Goal: Information Seeking & Learning: Learn about a topic

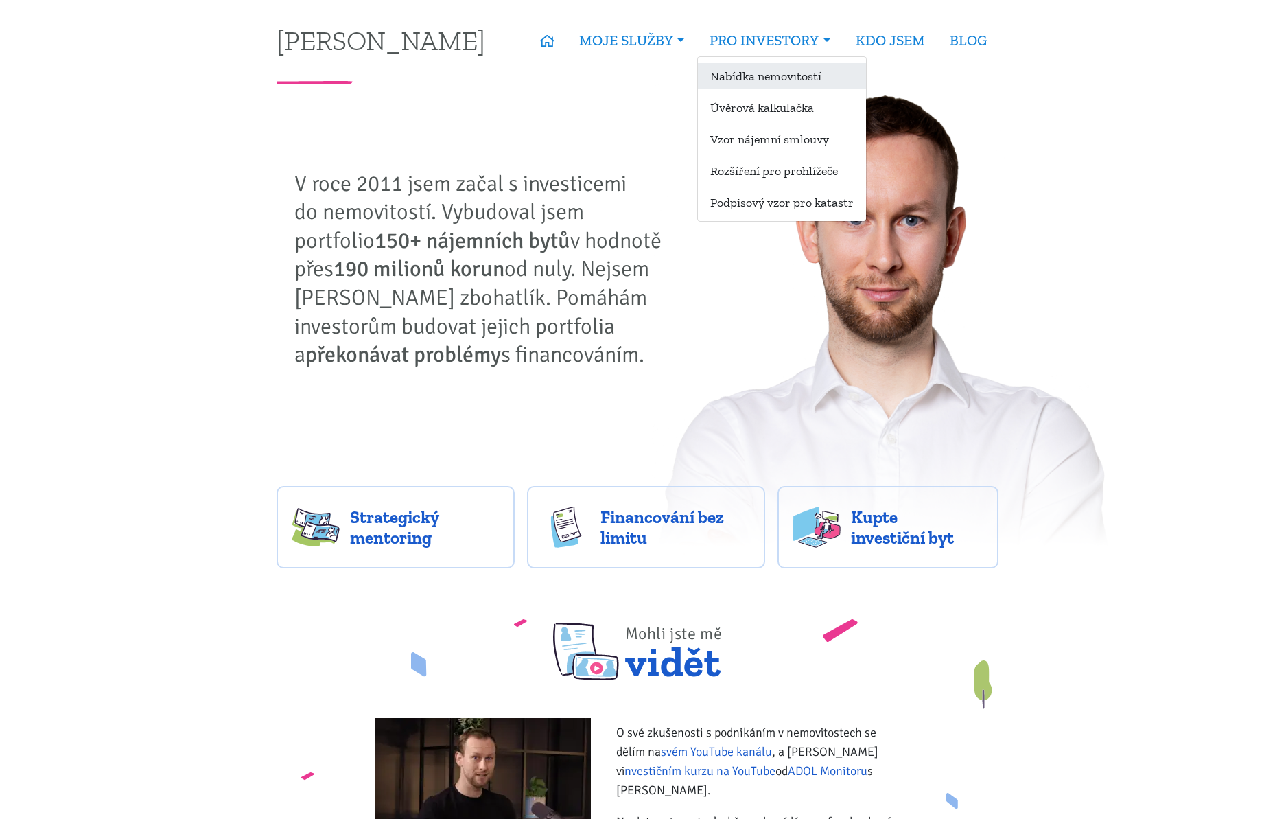
click at [747, 72] on link "Nabídka nemovitostí" at bounding box center [782, 75] width 168 height 25
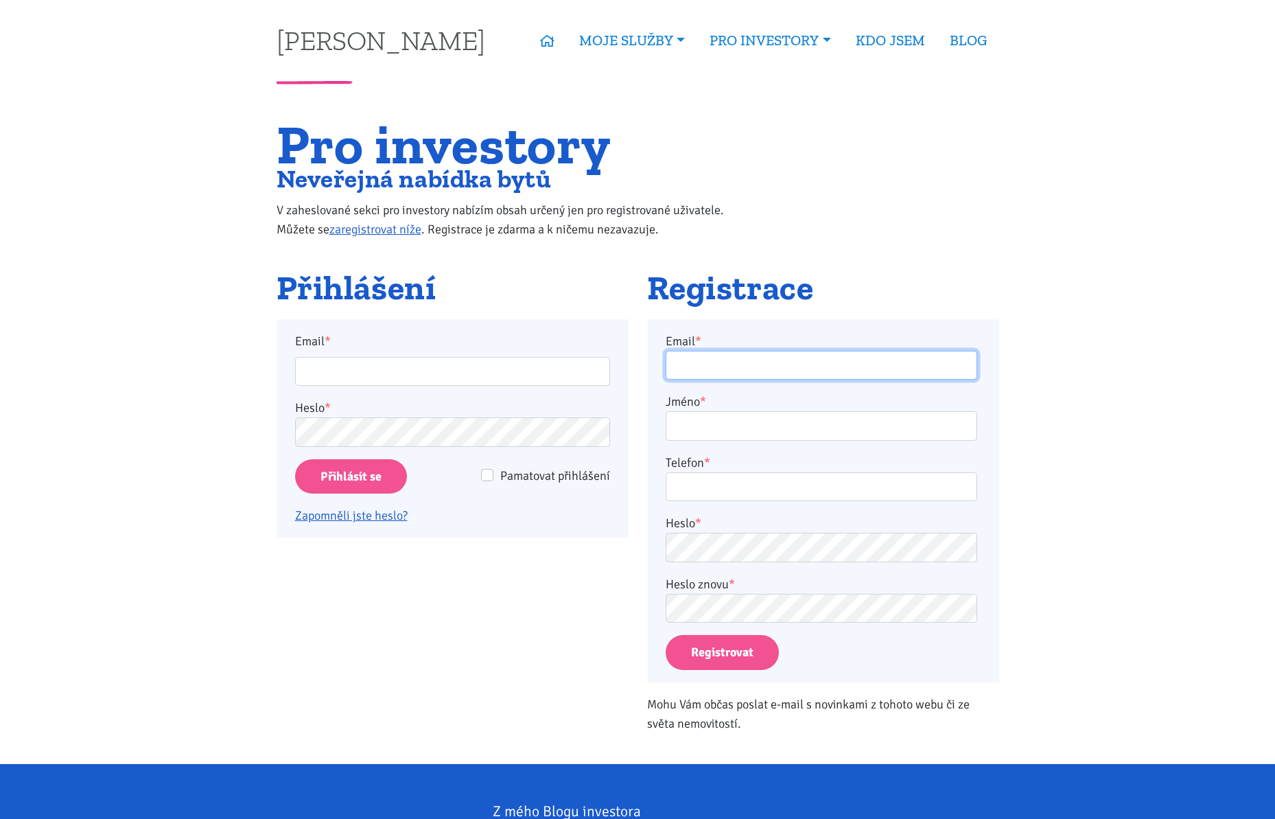
type input "[EMAIL_ADDRESS][DOMAIN_NAME]"
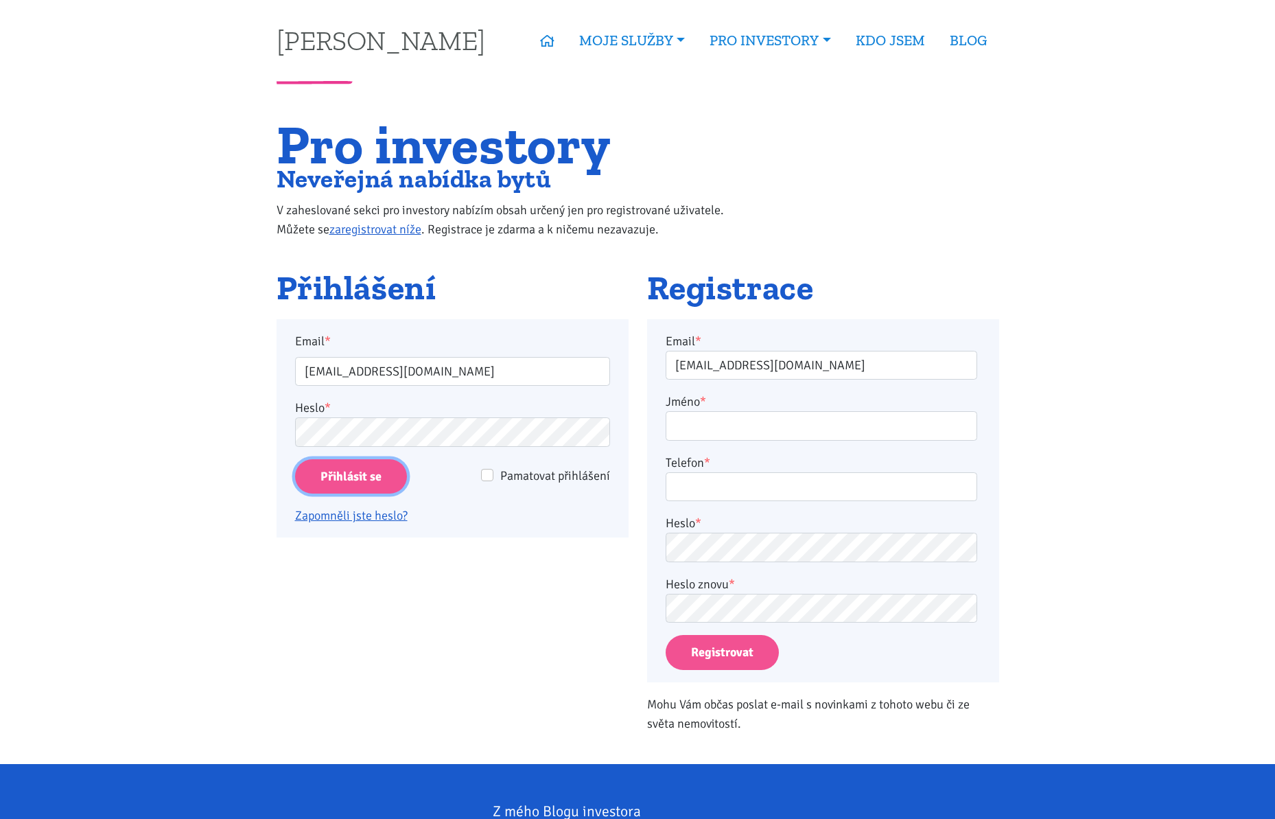
click at [374, 480] on input "Přihlásit se" at bounding box center [351, 476] width 112 height 35
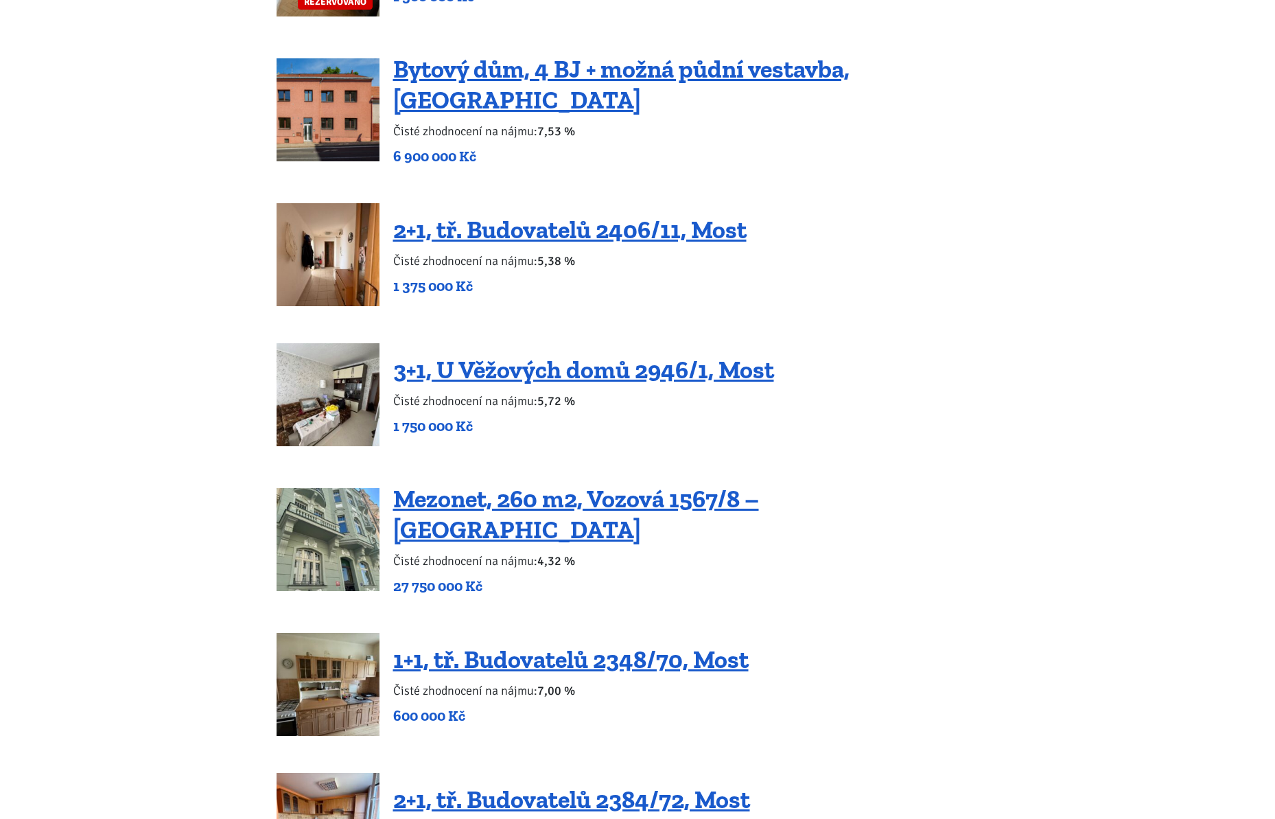
scroll to position [2377, 0]
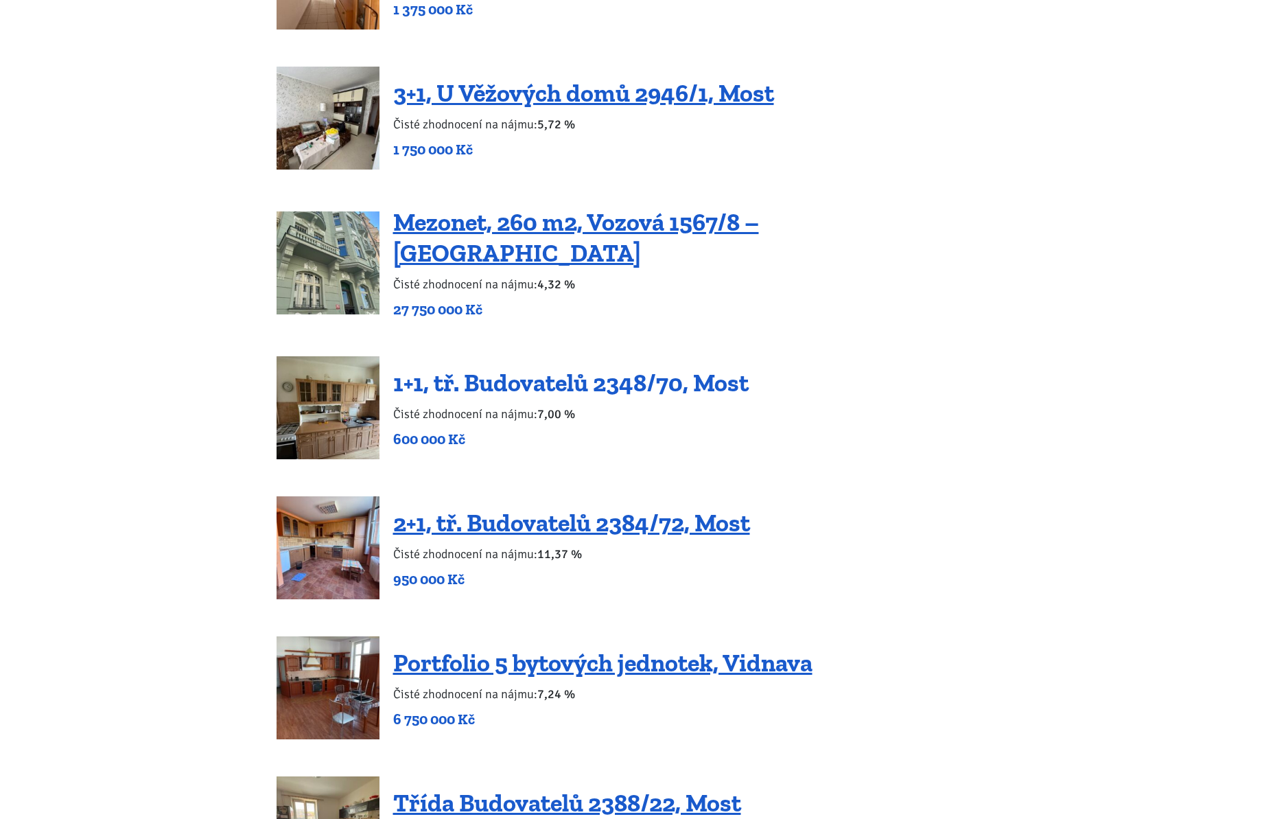
click at [570, 368] on link "1+1, tř. Budovatelů 2348/70, Most" at bounding box center [571, 383] width 356 height 30
click at [568, 512] on link "2+1, tř. Budovatelů 2384/72, Most" at bounding box center [571, 523] width 357 height 30
click at [593, 651] on link "Portfolio 5 bytových jednotek, Vidnava" at bounding box center [602, 663] width 419 height 30
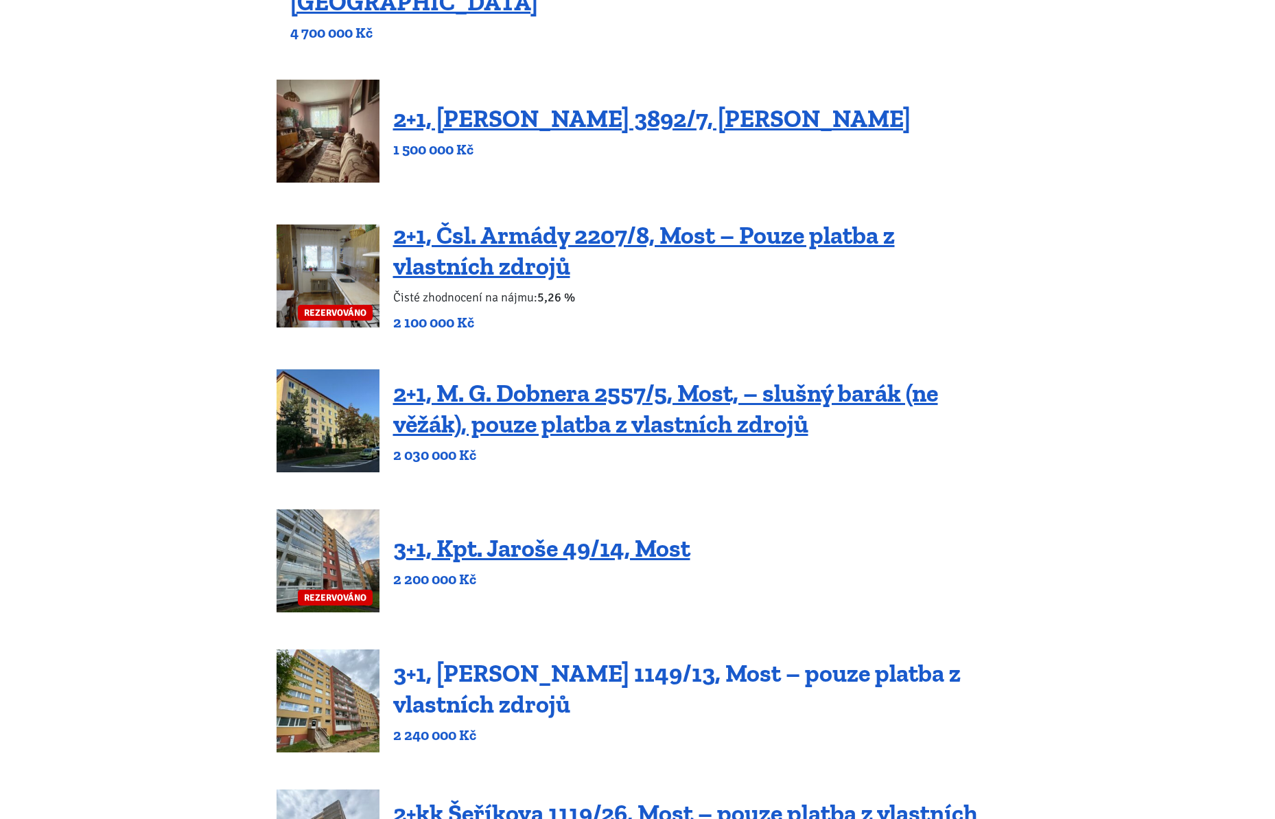
scroll to position [0, 0]
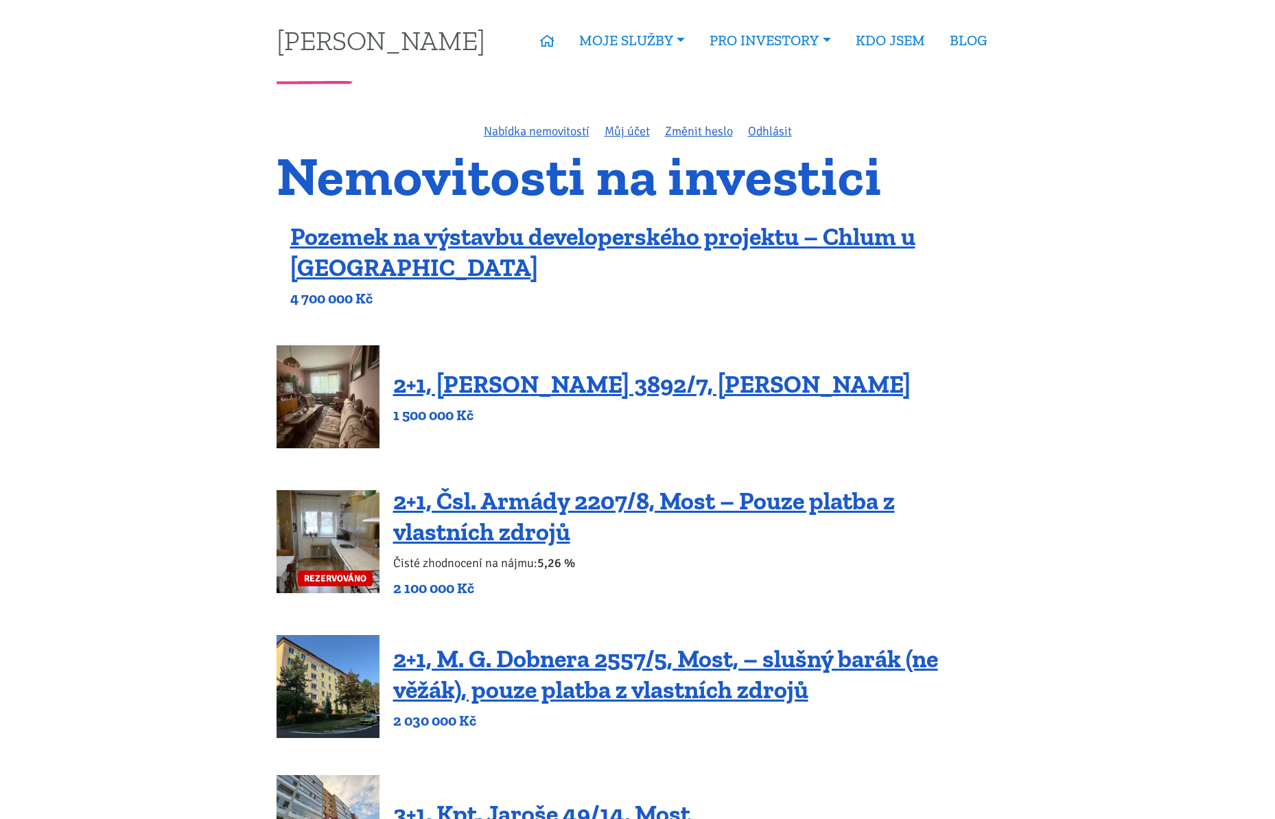
click at [990, 233] on h4 "Pozemek na výstavbu developerského projektu – Chlum u [GEOGRAPHIC_DATA]" at bounding box center [644, 252] width 709 height 62
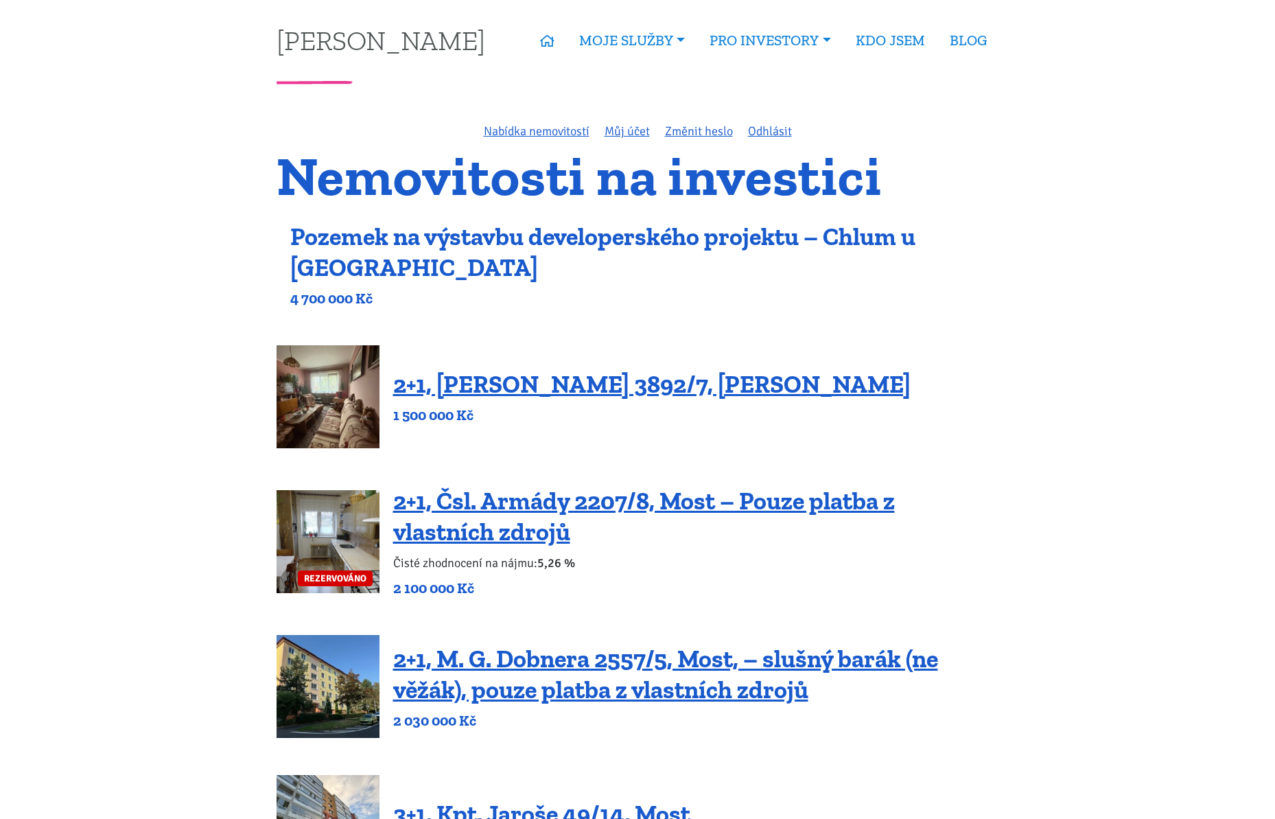
click at [816, 239] on link "Pozemek na výstavbu developerského projektu – Chlum u [GEOGRAPHIC_DATA]" at bounding box center [602, 252] width 625 height 60
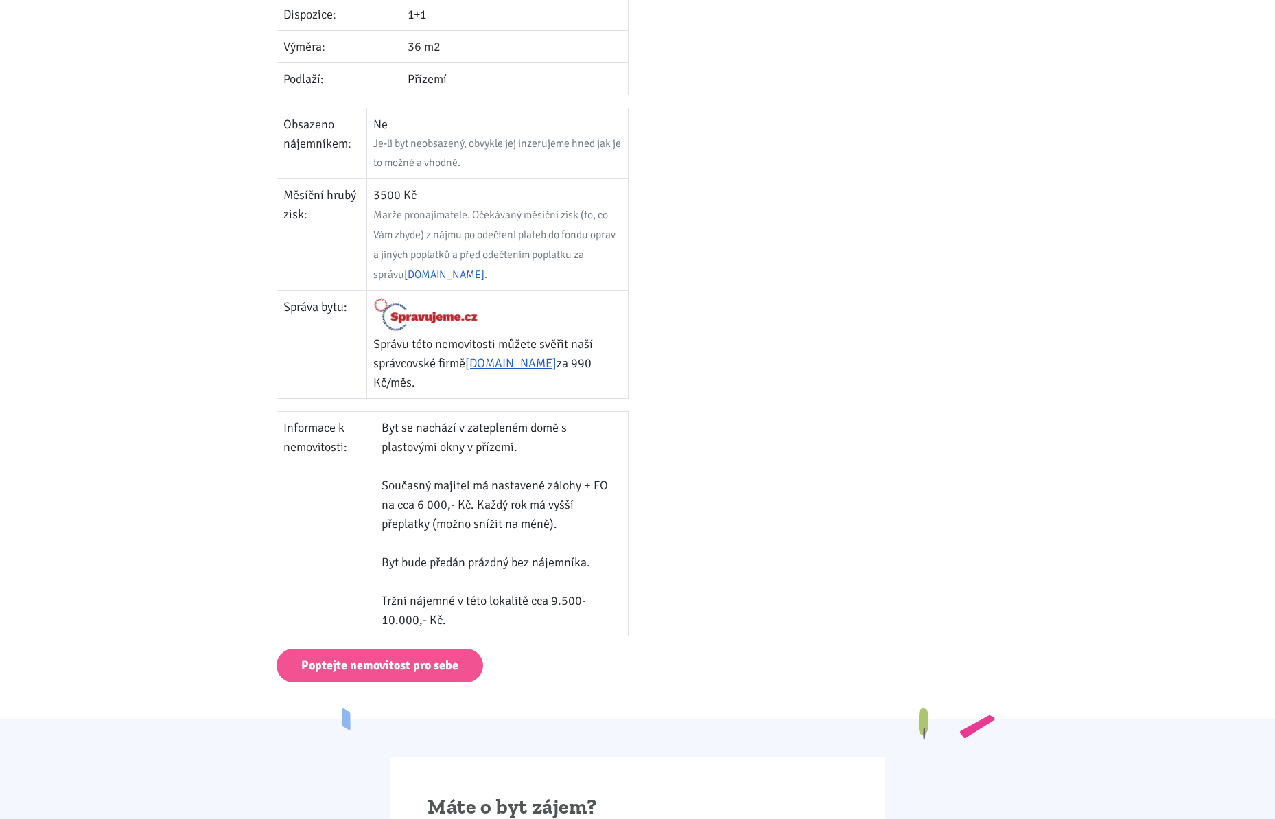
scroll to position [631, 0]
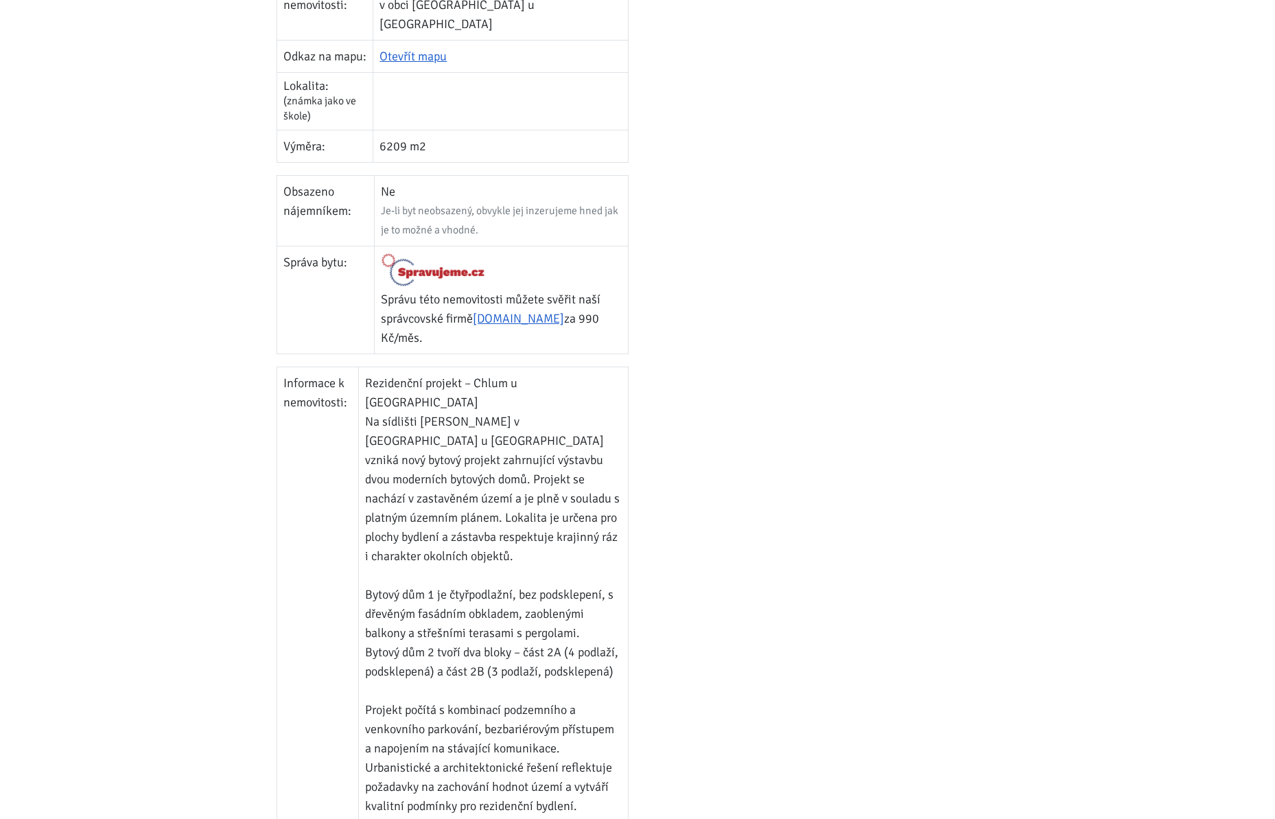
scroll to position [447, 0]
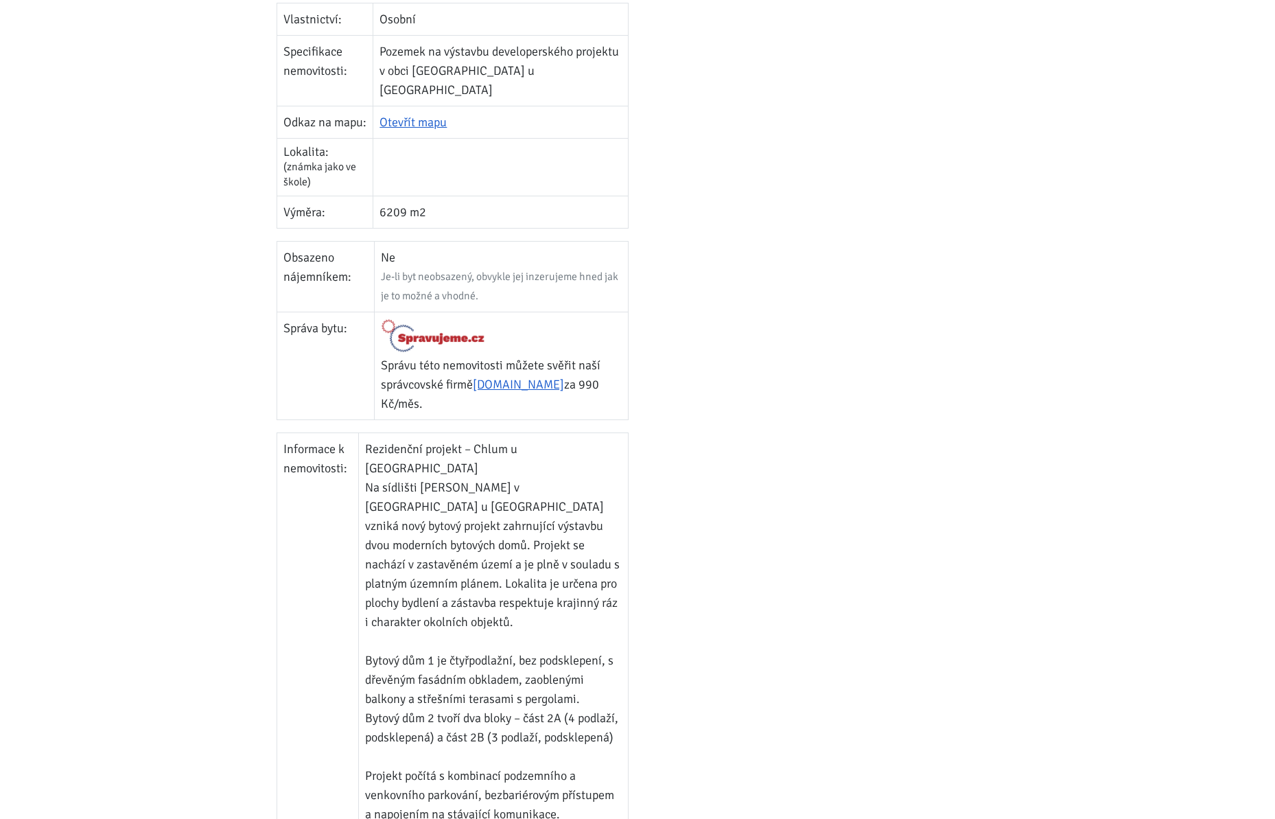
click at [664, 298] on div at bounding box center [823, 384] width 371 height 1032
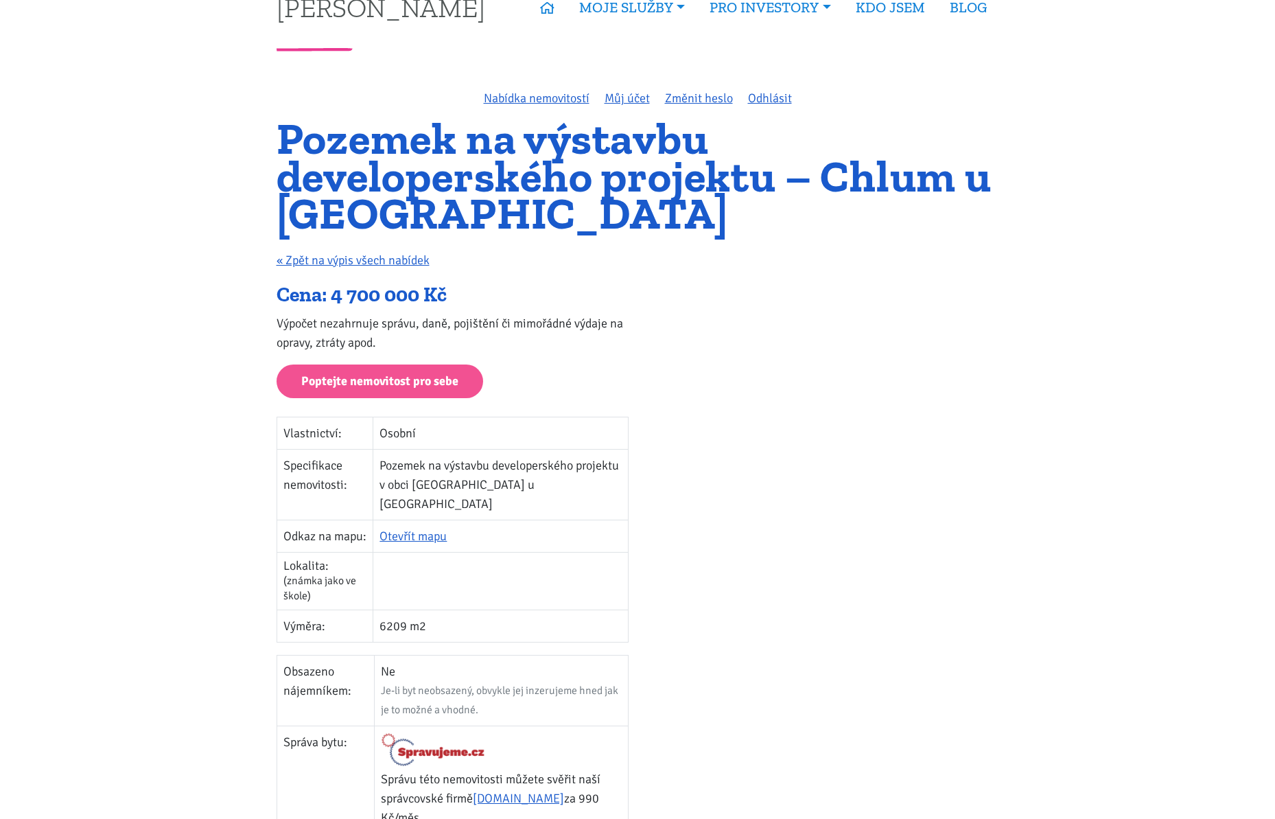
scroll to position [0, 0]
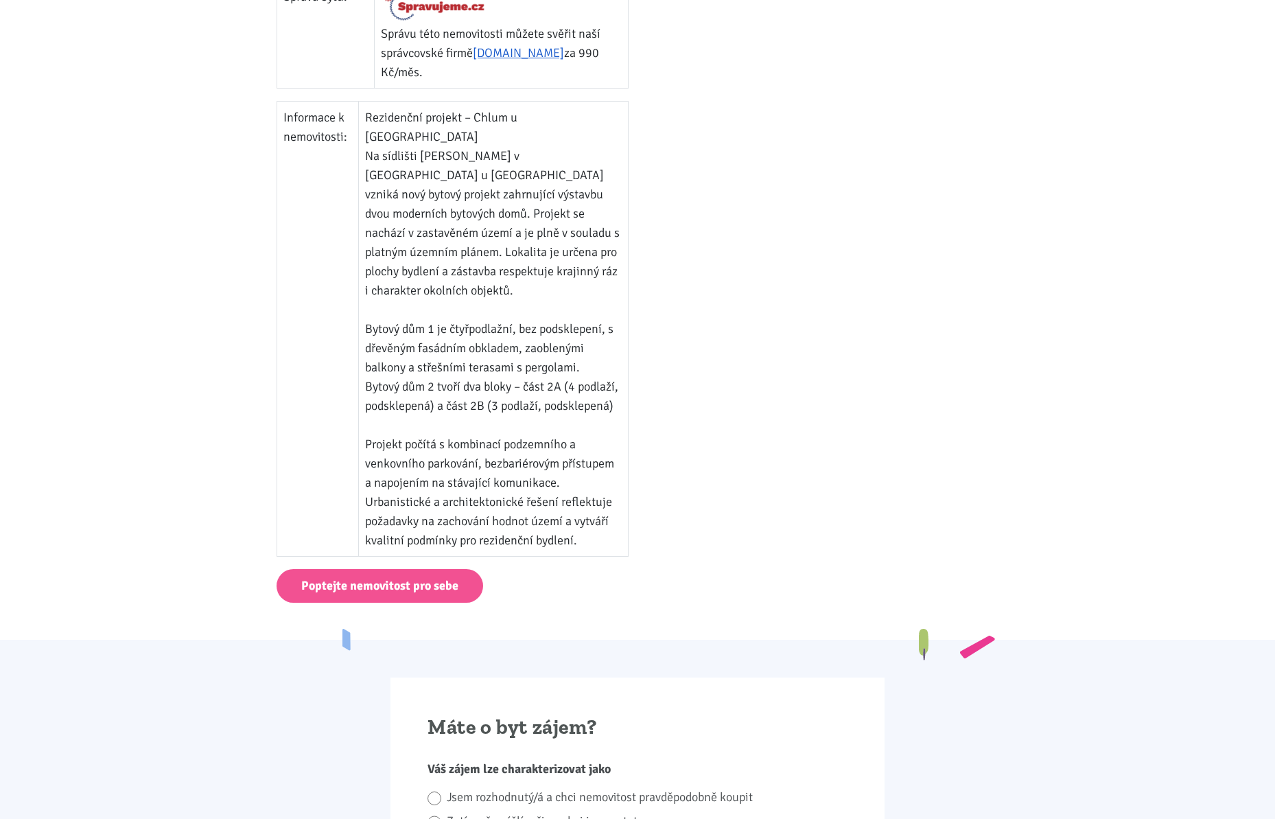
scroll to position [644, 0]
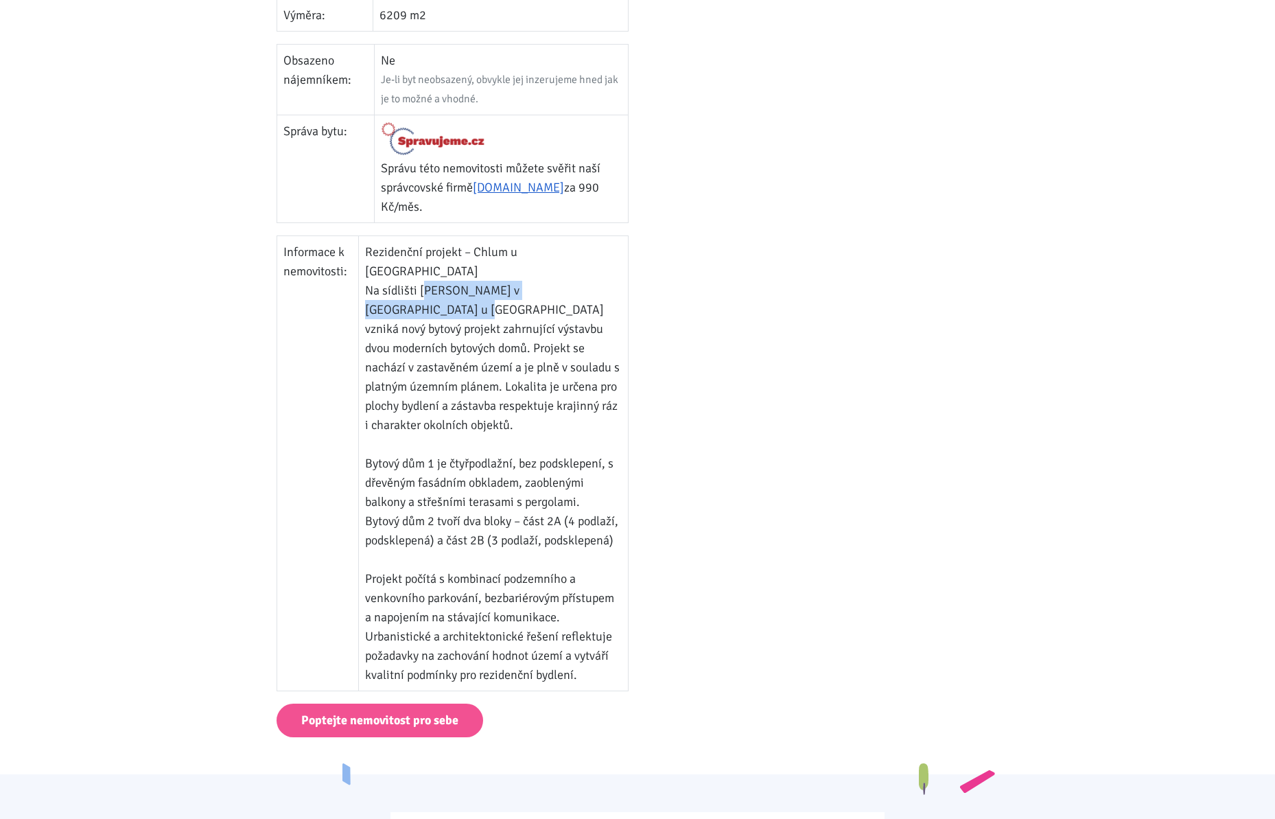
drag, startPoint x: 423, startPoint y: 254, endPoint x: 624, endPoint y: 252, distance: 201.1
click at [624, 252] on td "Rezidenční projekt – Chlum u Třeboně Na sídlišti Františka Hrubína v Chlumu u T…" at bounding box center [493, 463] width 269 height 455
copy td "Františka Hrubína v Chlumu u Třeboně"
click at [680, 280] on div at bounding box center [823, 187] width 371 height 1032
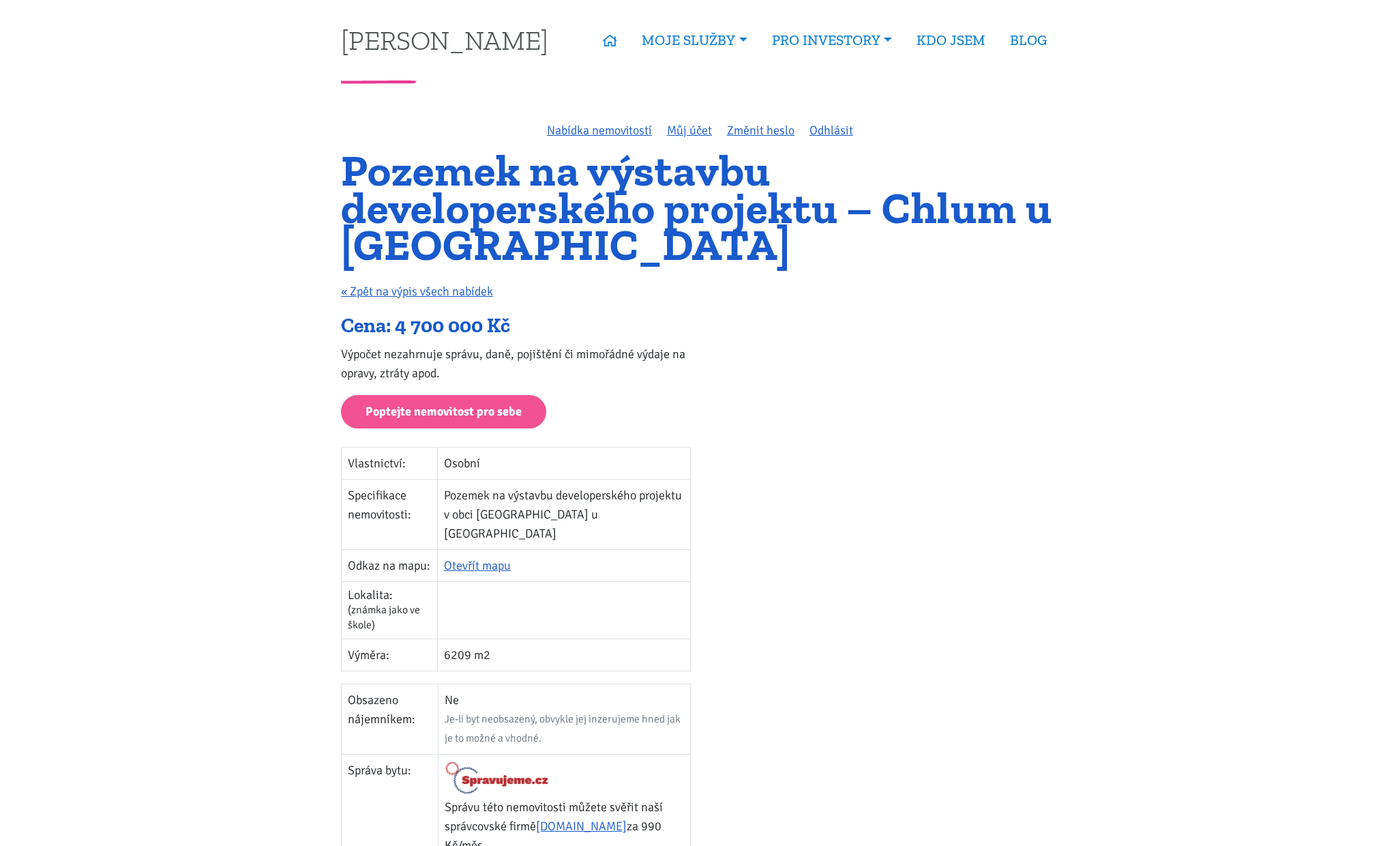
drag, startPoint x: 504, startPoint y: 84, endPoint x: 765, endPoint y: 123, distance: 263.9
click at [504, 84] on div at bounding box center [700, 82] width 736 height 3
click at [832, 133] on link "Odhlásit" at bounding box center [832, 130] width 44 height 15
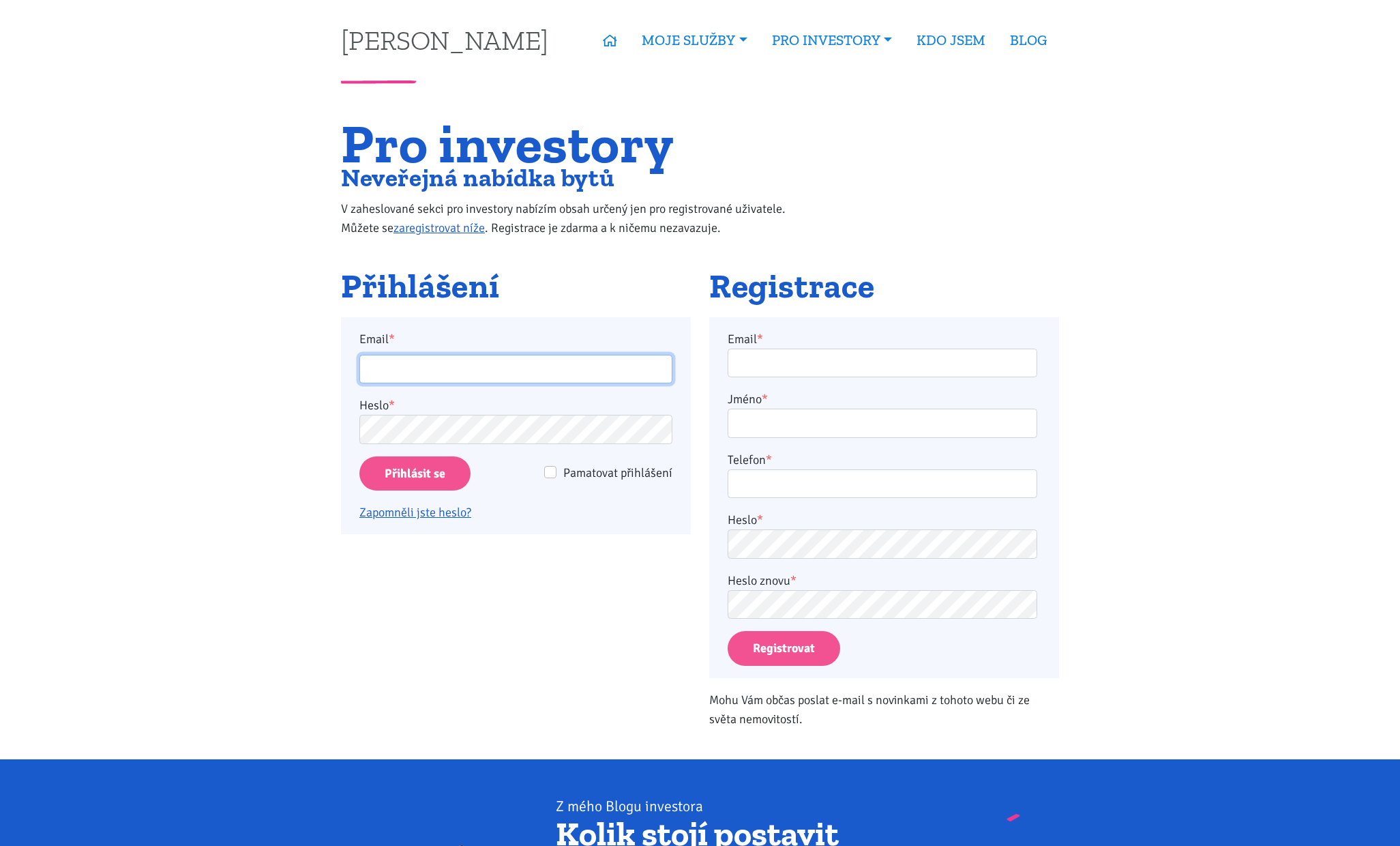
type input "plojharproperty@gmail.com"
click at [548, 375] on input "plojharproperty@gmail.com" at bounding box center [516, 370] width 313 height 30
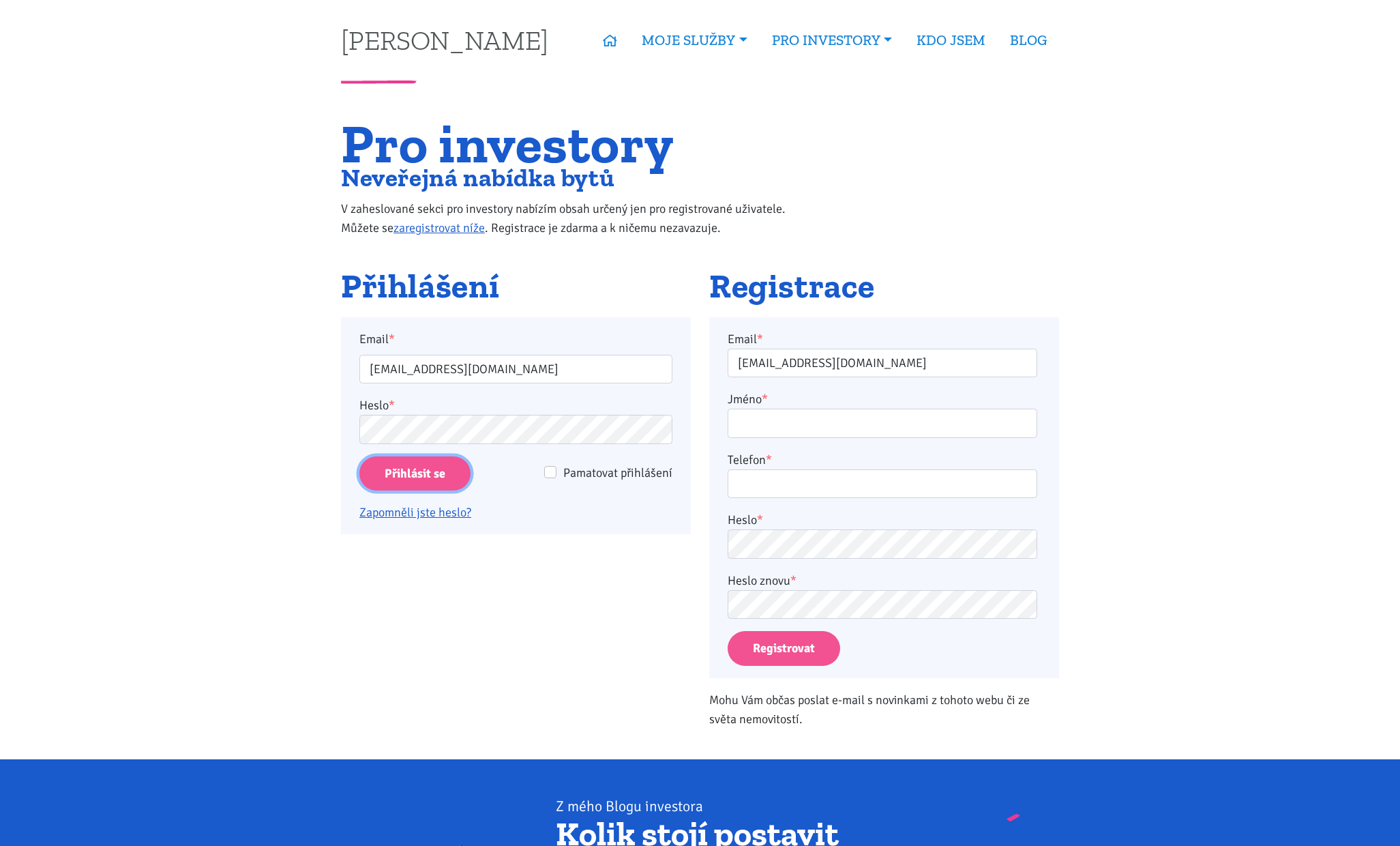
click at [392, 463] on input "Přihlásit se" at bounding box center [415, 473] width 111 height 35
click at [391, 469] on input "Přihlásit se" at bounding box center [415, 473] width 111 height 35
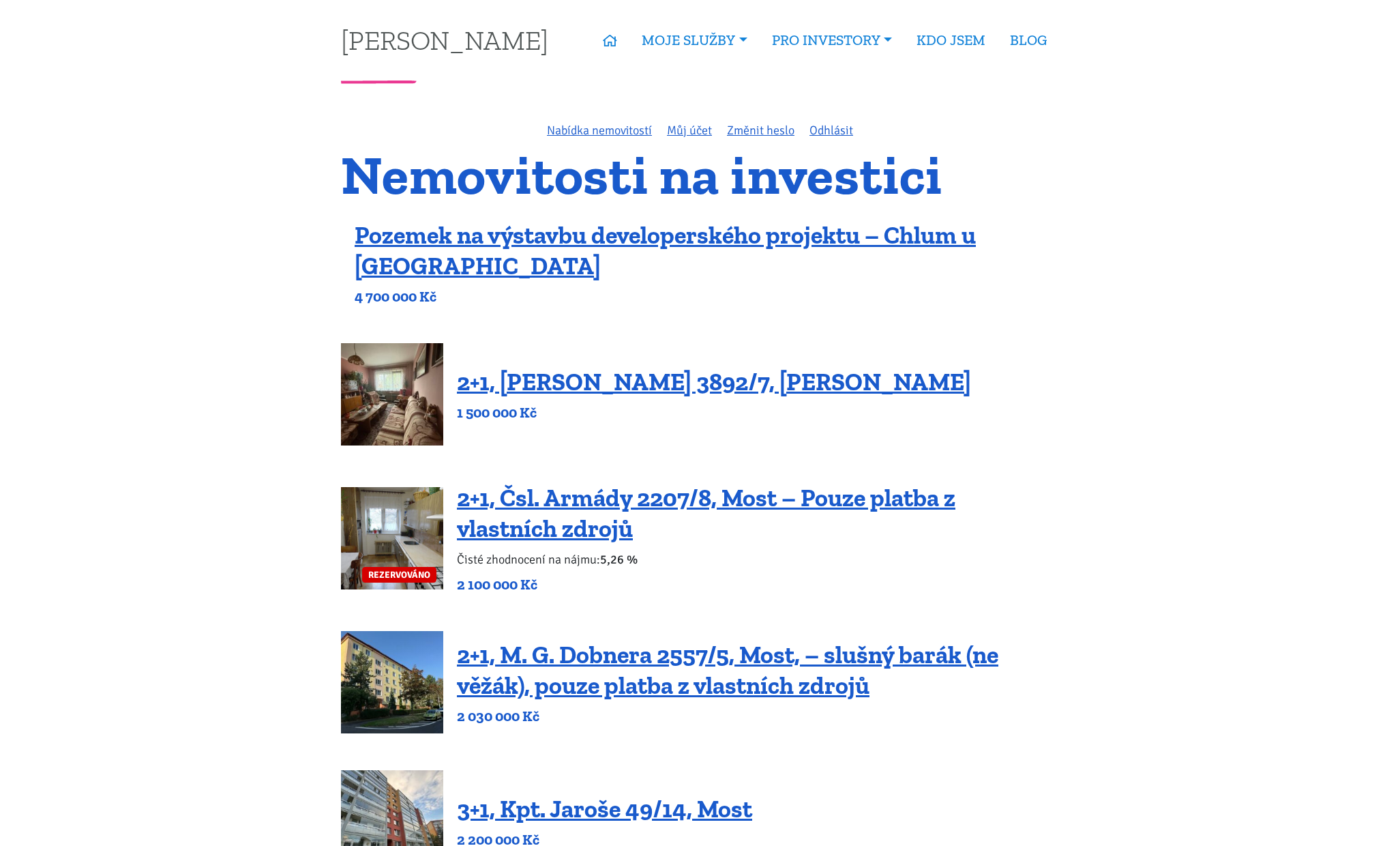
click at [718, 381] on link "2+1, [PERSON_NAME] 3892/7, [PERSON_NAME]" at bounding box center [713, 382] width 514 height 30
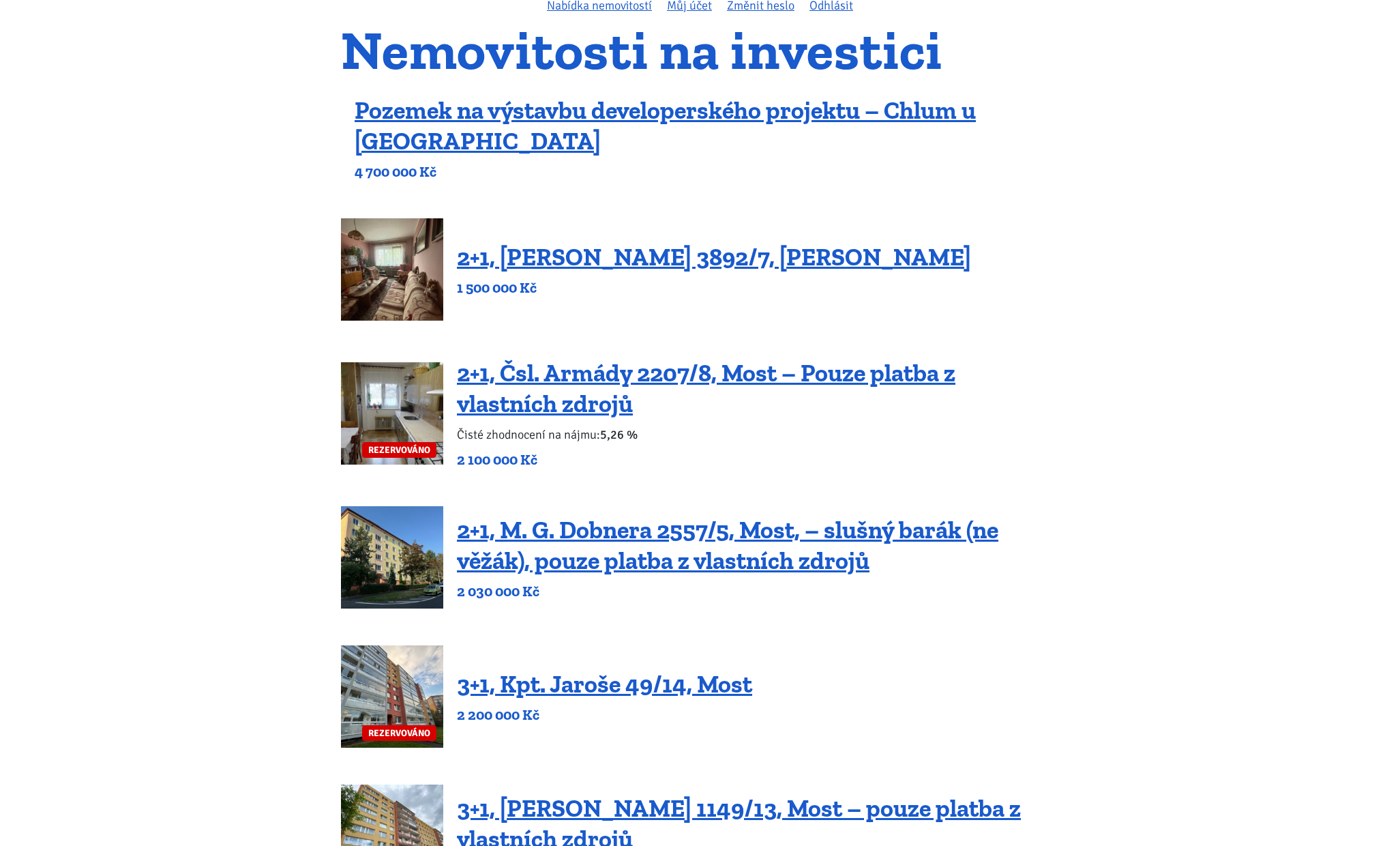
scroll to position [125, 0]
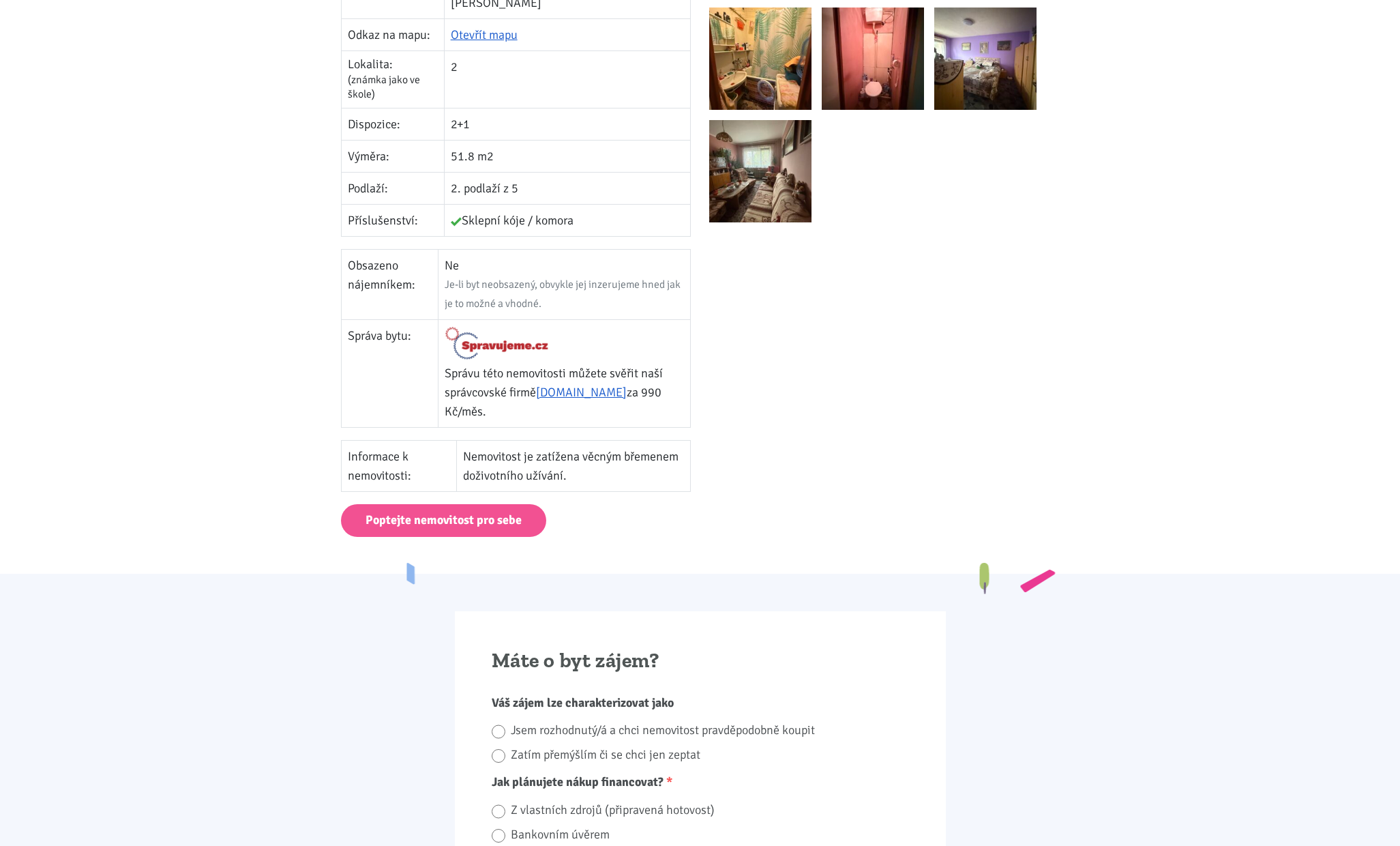
click at [929, 372] on div at bounding box center [884, 142] width 369 height 721
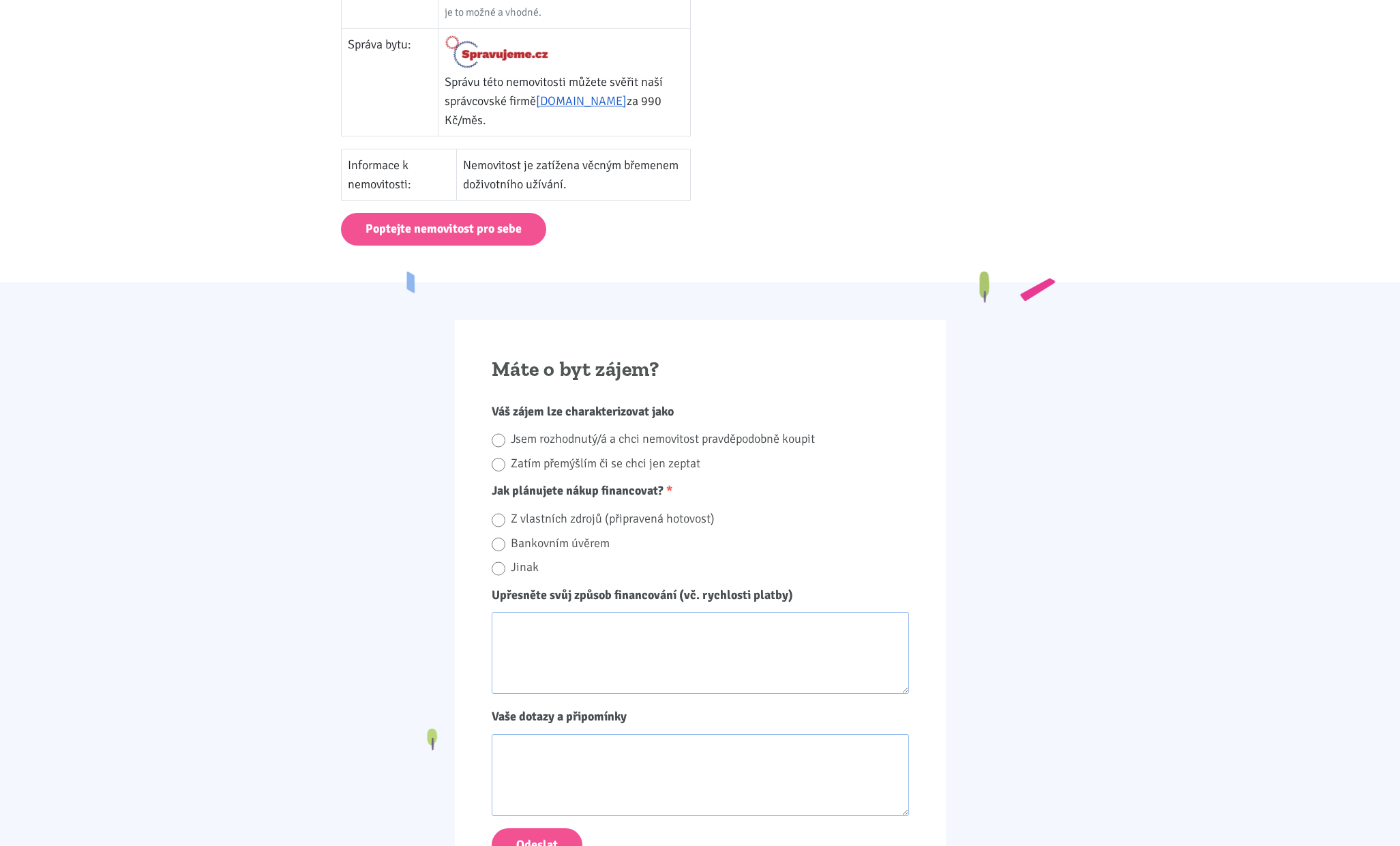
scroll to position [785, 0]
